Goal: Task Accomplishment & Management: Manage account settings

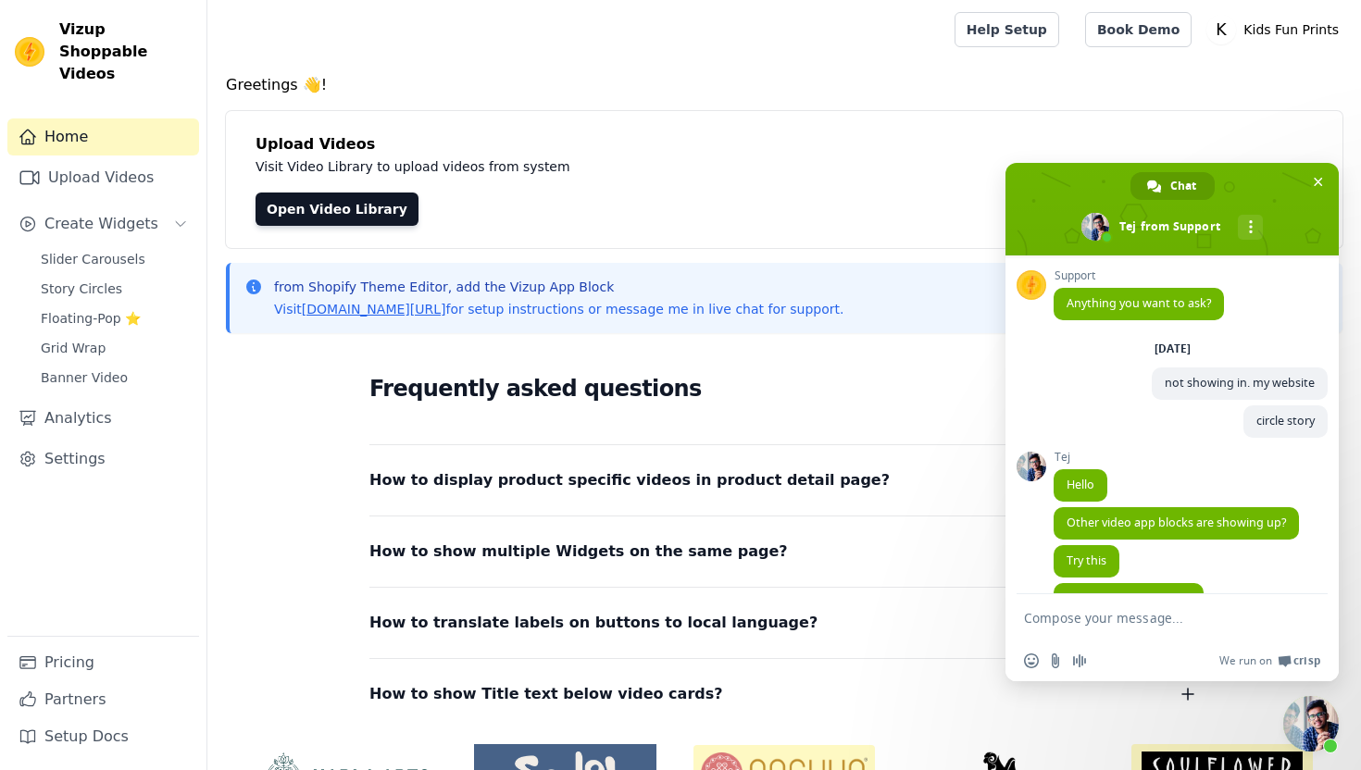
scroll to position [133, 0]
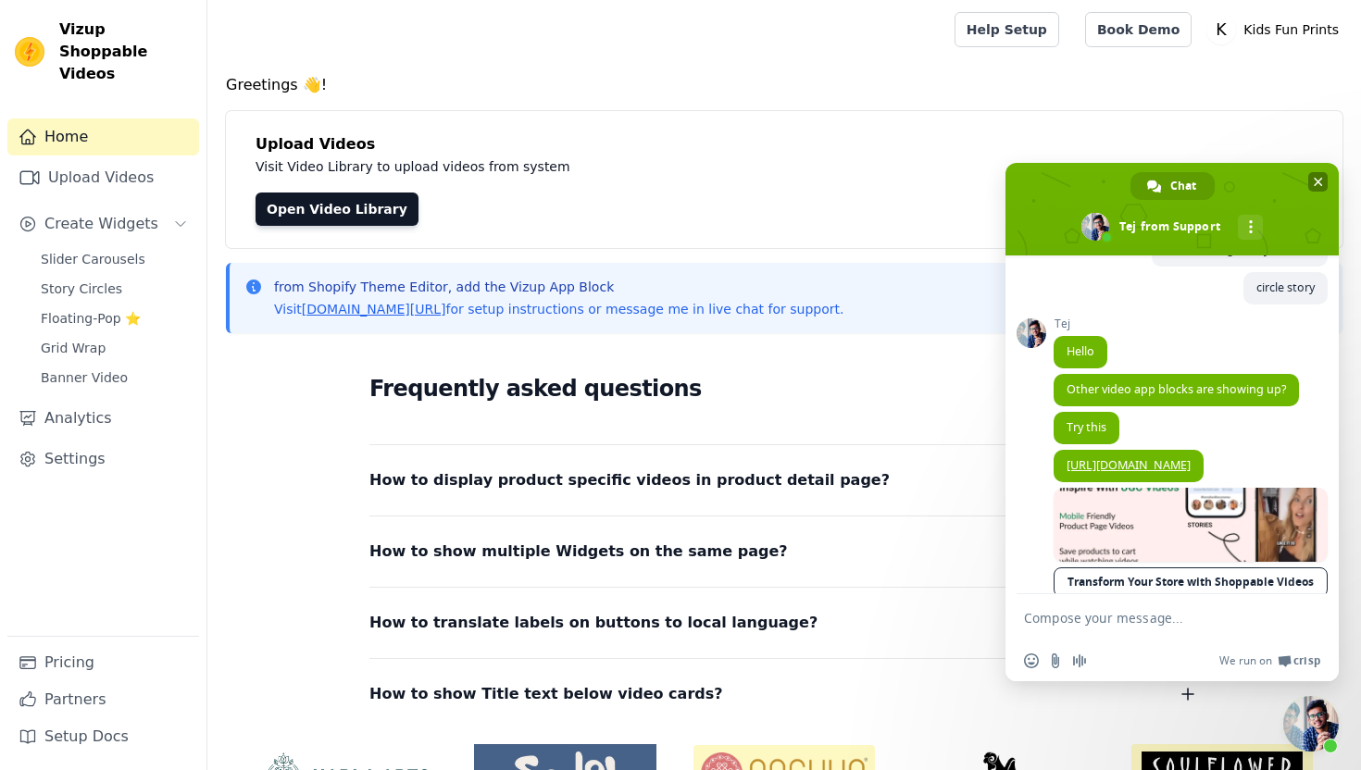
click at [1323, 179] on span "Close chat" at bounding box center [1318, 181] width 19 height 19
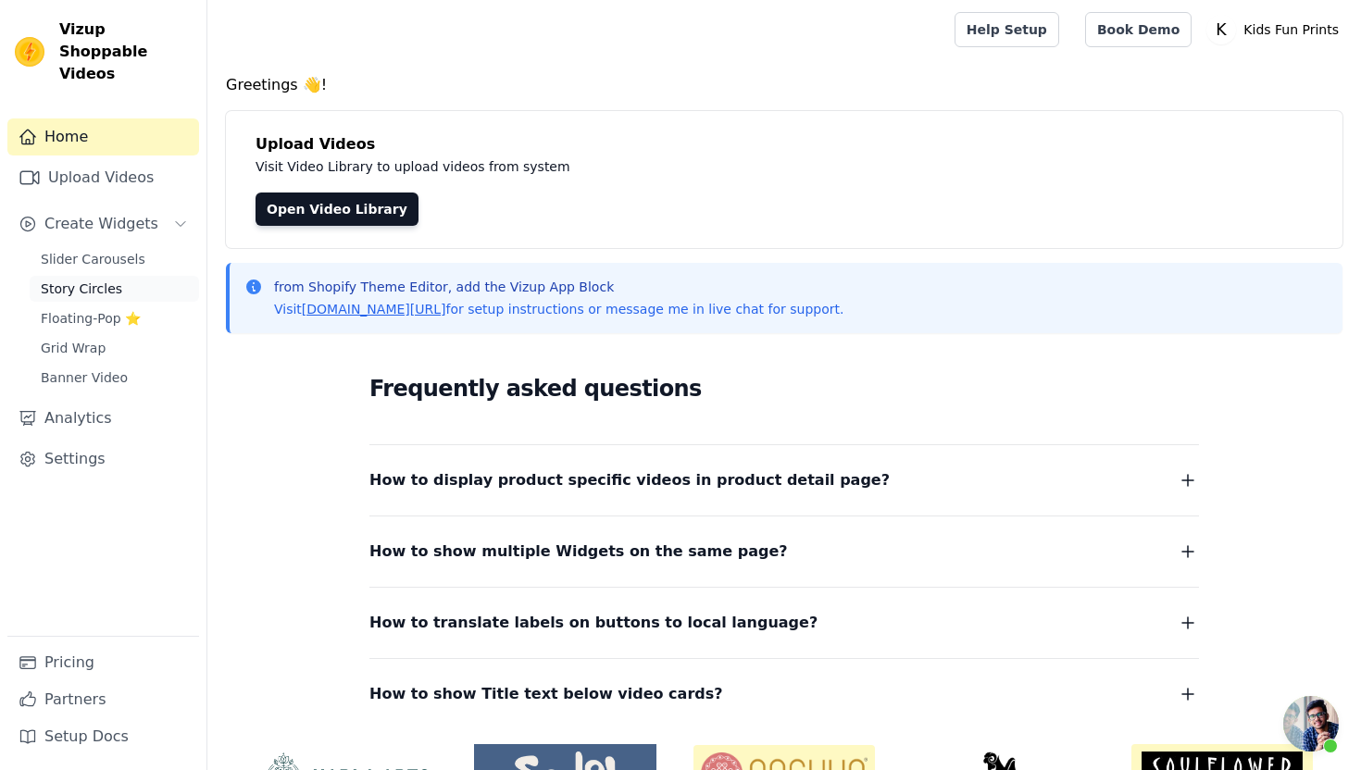
click at [86, 280] on span "Story Circles" at bounding box center [81, 289] width 81 height 19
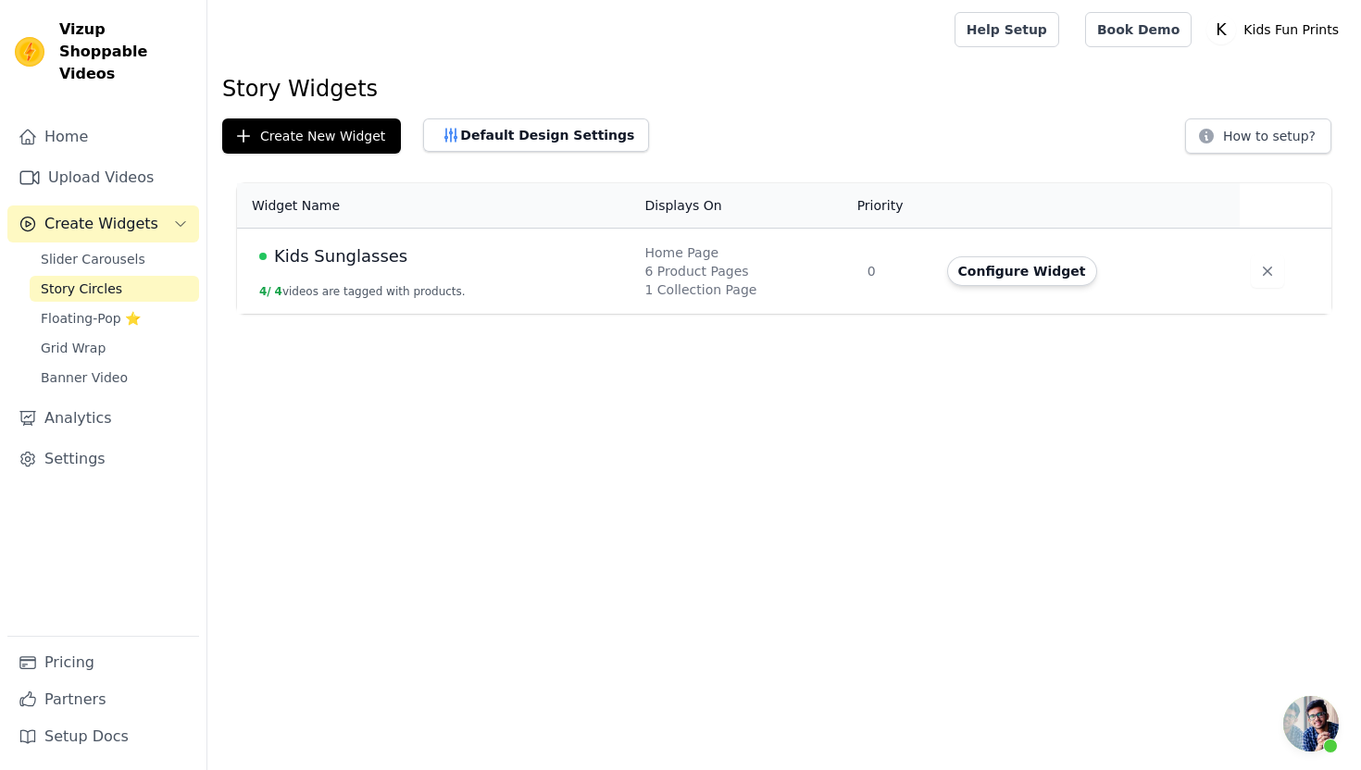
scroll to position [133, 0]
click at [1262, 269] on icon "button" at bounding box center [1268, 271] width 19 height 19
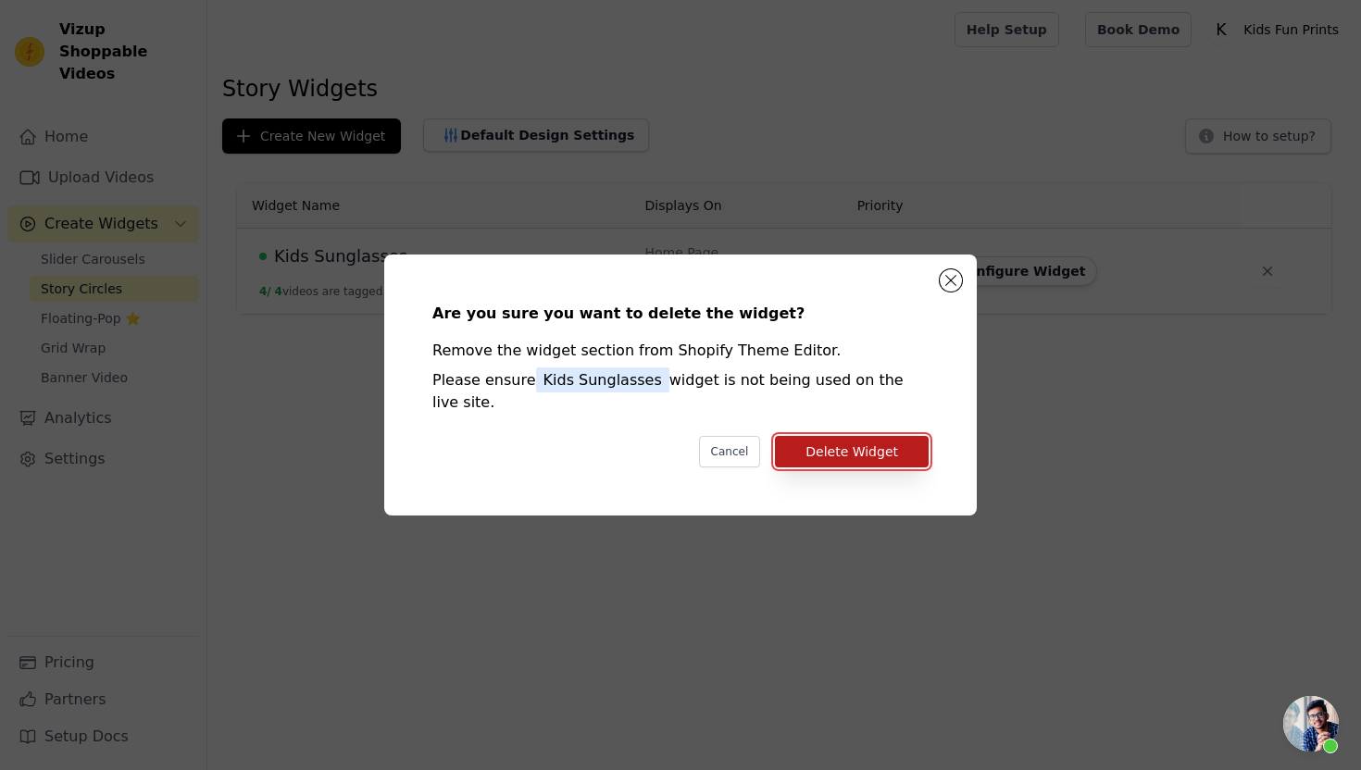
click at [870, 445] on button "Delete Widget" at bounding box center [852, 451] width 154 height 31
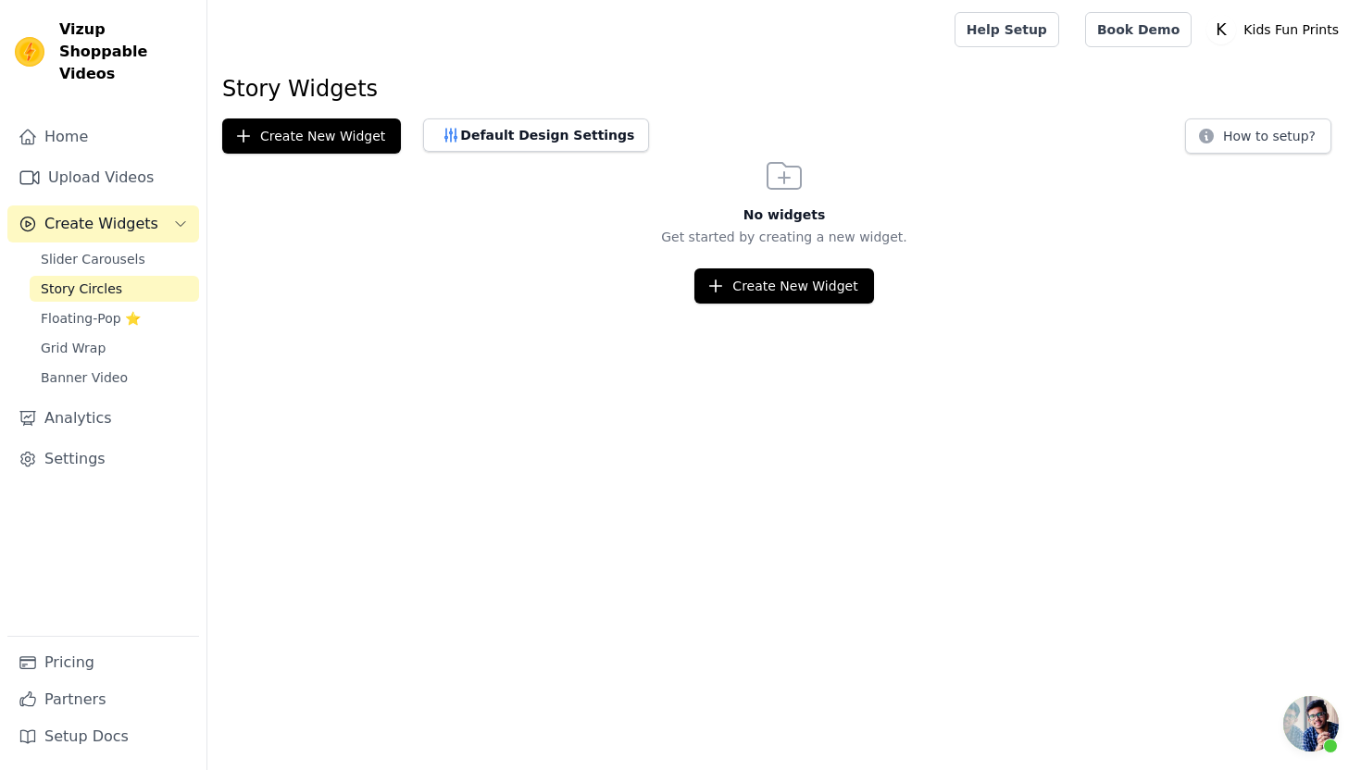
scroll to position [133, 0]
